Goal: Task Accomplishment & Management: Use online tool/utility

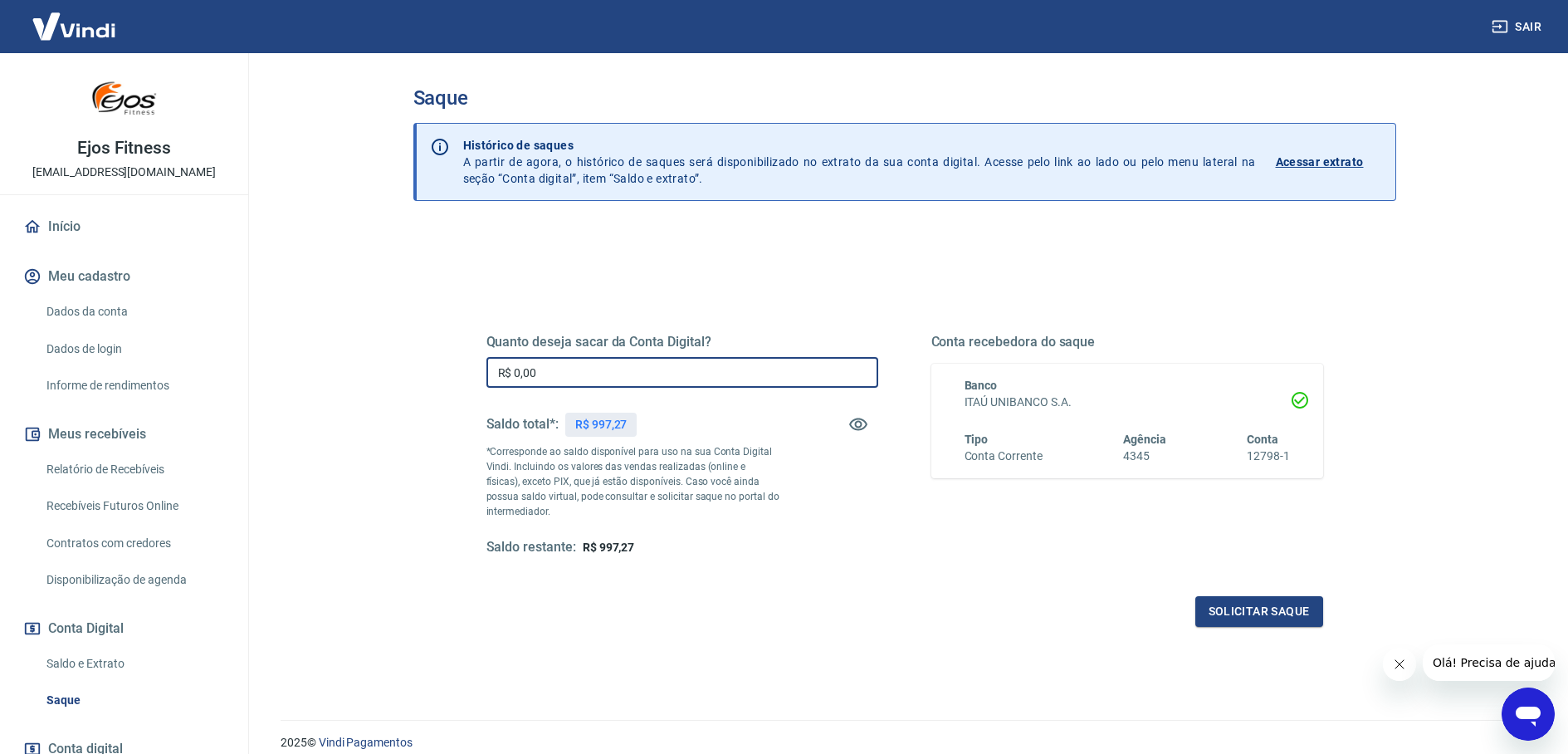
click at [609, 376] on input "R$ 0,00" at bounding box center [682, 372] width 392 height 31
type input "R$ 997,27"
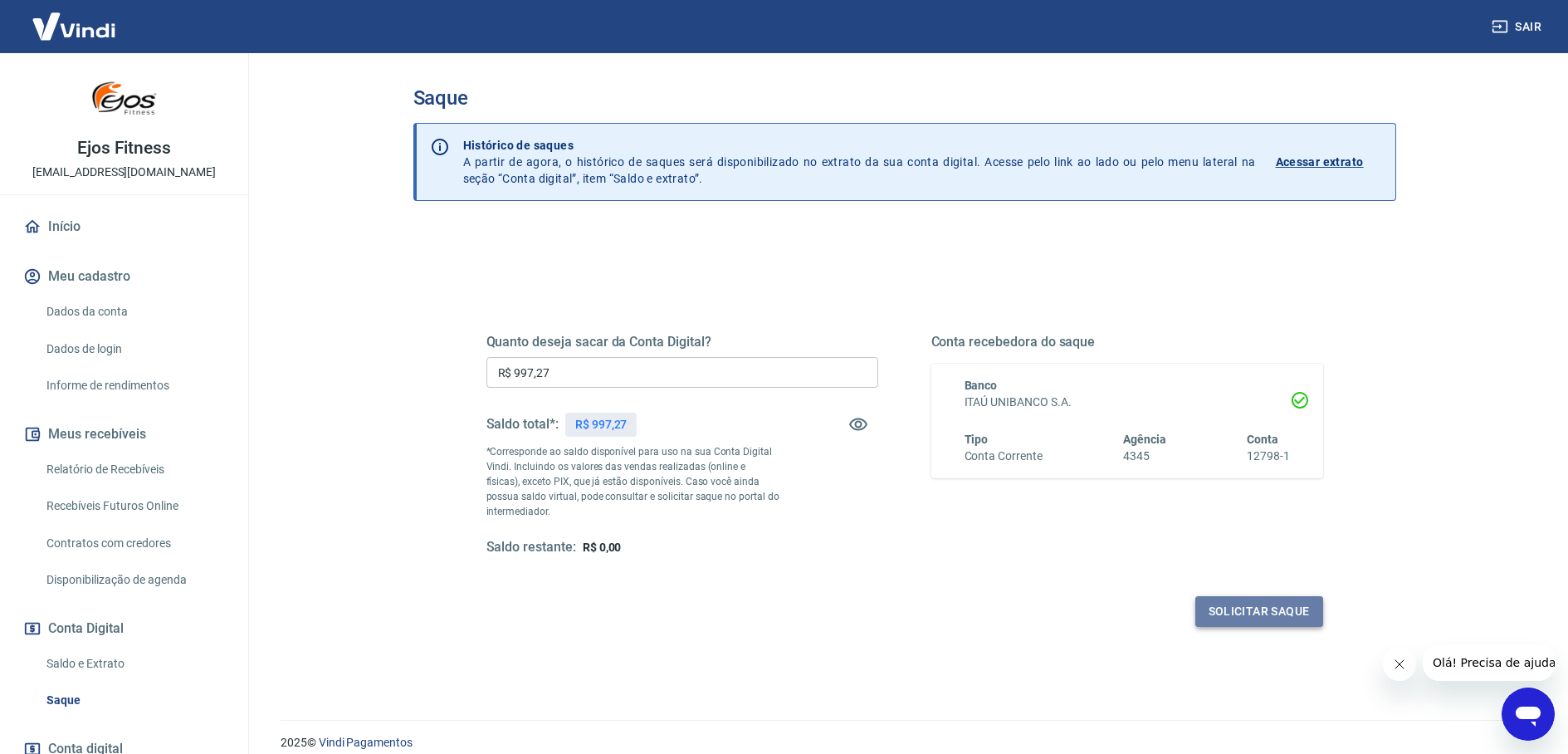
click at [1242, 618] on button "Solicitar saque" at bounding box center [1259, 611] width 128 height 31
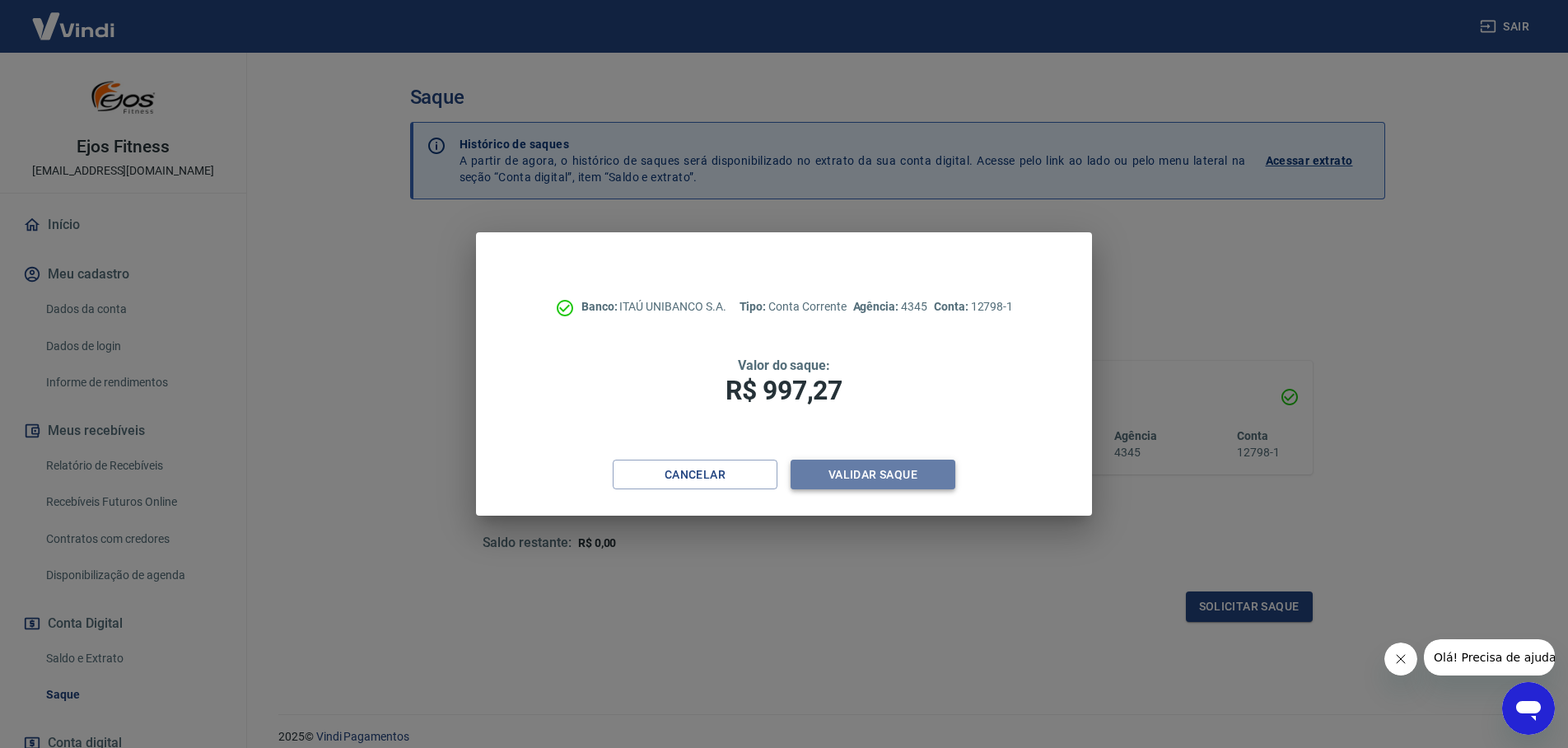
click at [854, 481] on button "Validar saque" at bounding box center [873, 475] width 165 height 30
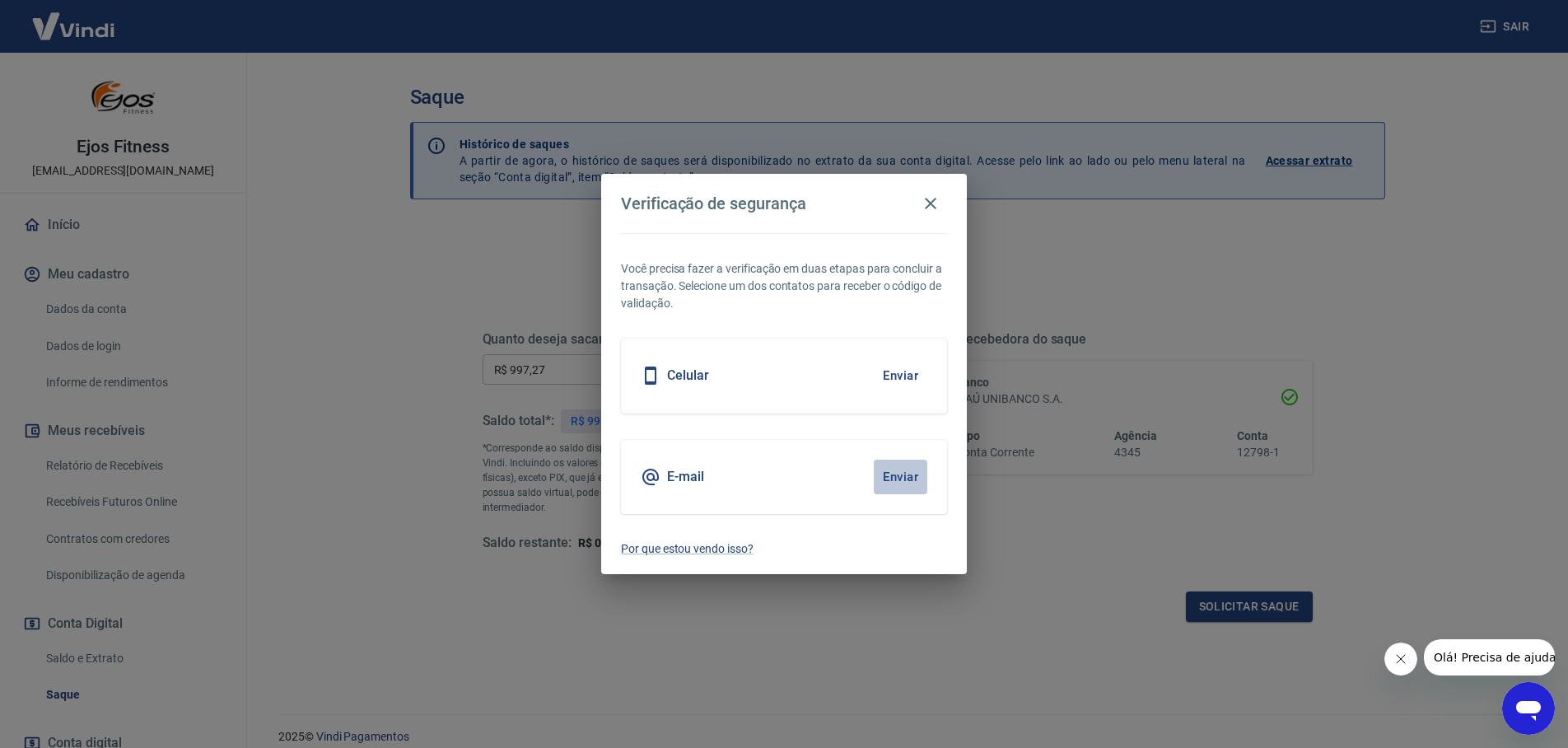
click at [918, 480] on button "Enviar" at bounding box center [900, 477] width 54 height 34
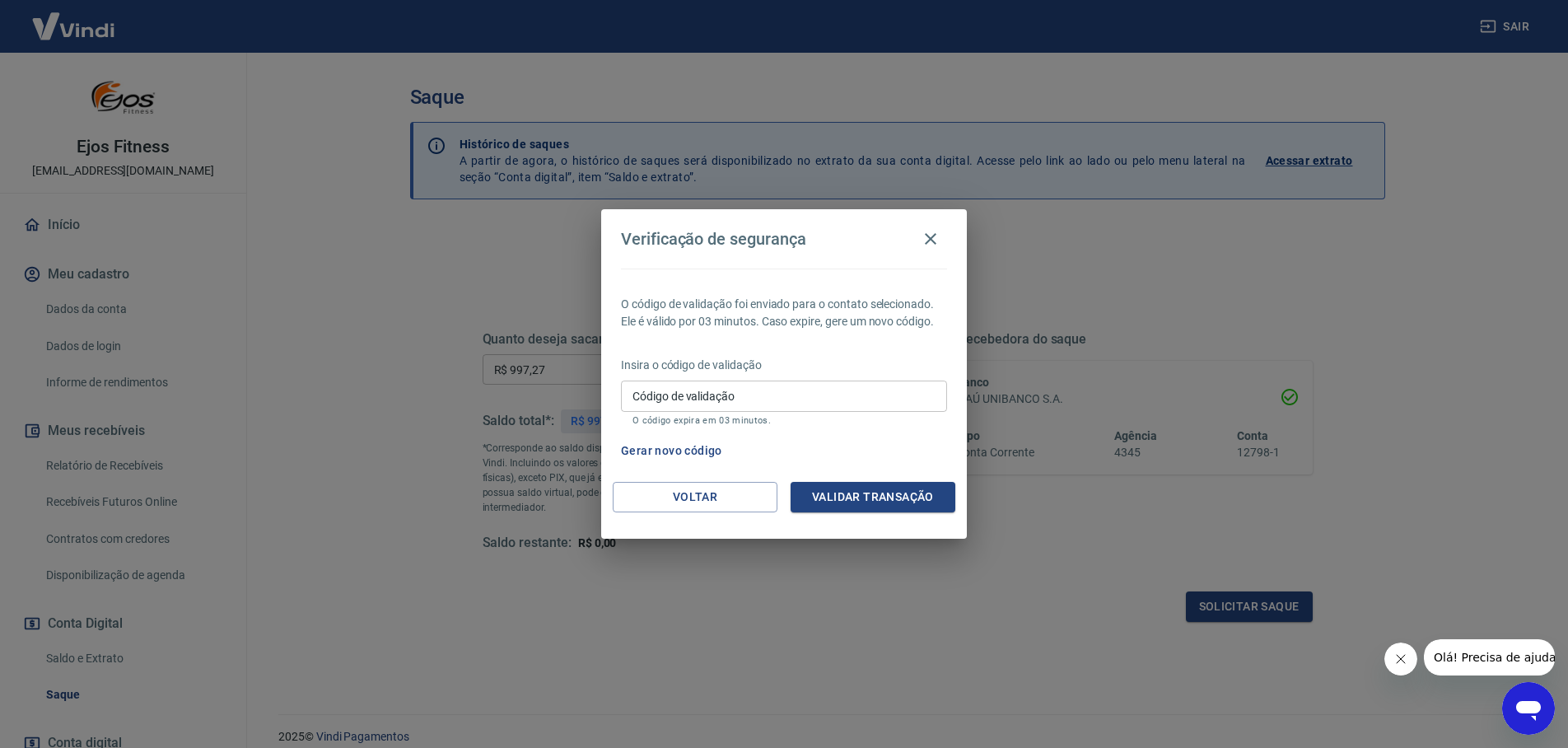
click at [824, 395] on input "Código de validação" at bounding box center [784, 395] width 326 height 30
click at [830, 500] on button "Validar transação" at bounding box center [873, 497] width 165 height 30
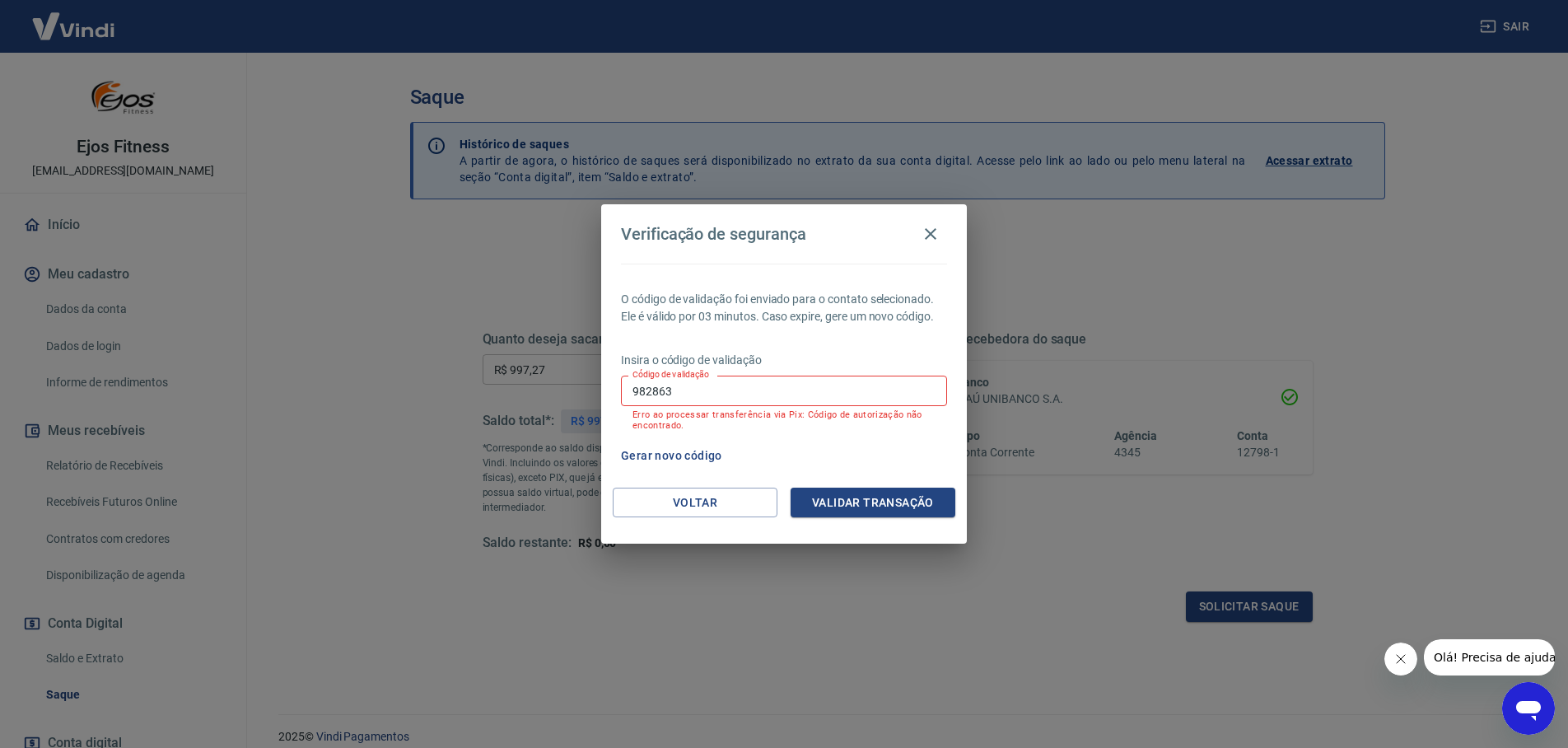
click at [756, 393] on input "982863" at bounding box center [784, 391] width 326 height 30
type input "9"
type input "982763"
click at [816, 494] on button "Validar transação" at bounding box center [873, 502] width 165 height 30
